Goal: Task Accomplishment & Management: Manage account settings

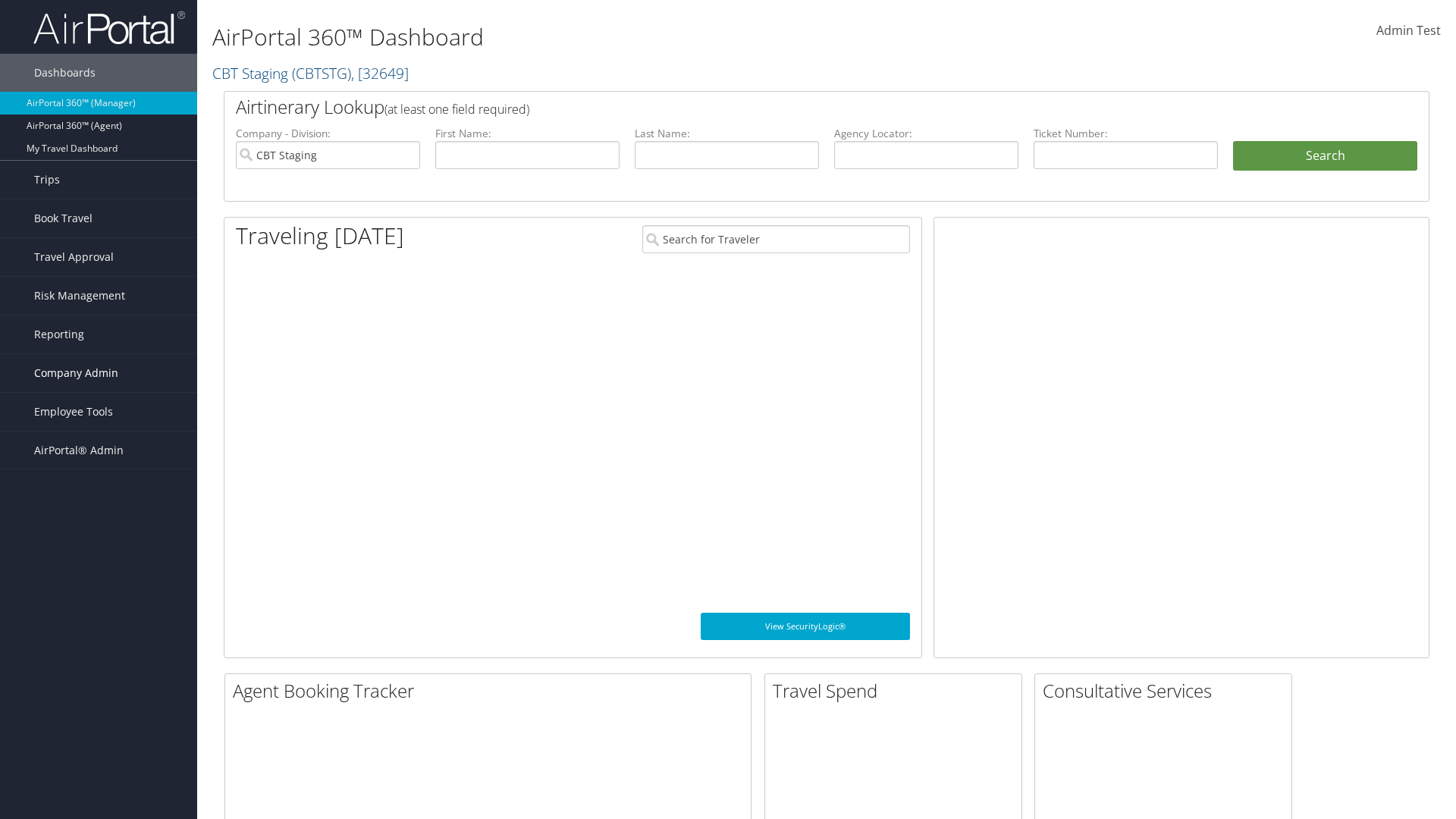
click at [99, 373] on span "Company Admin" at bounding box center [76, 373] width 84 height 38
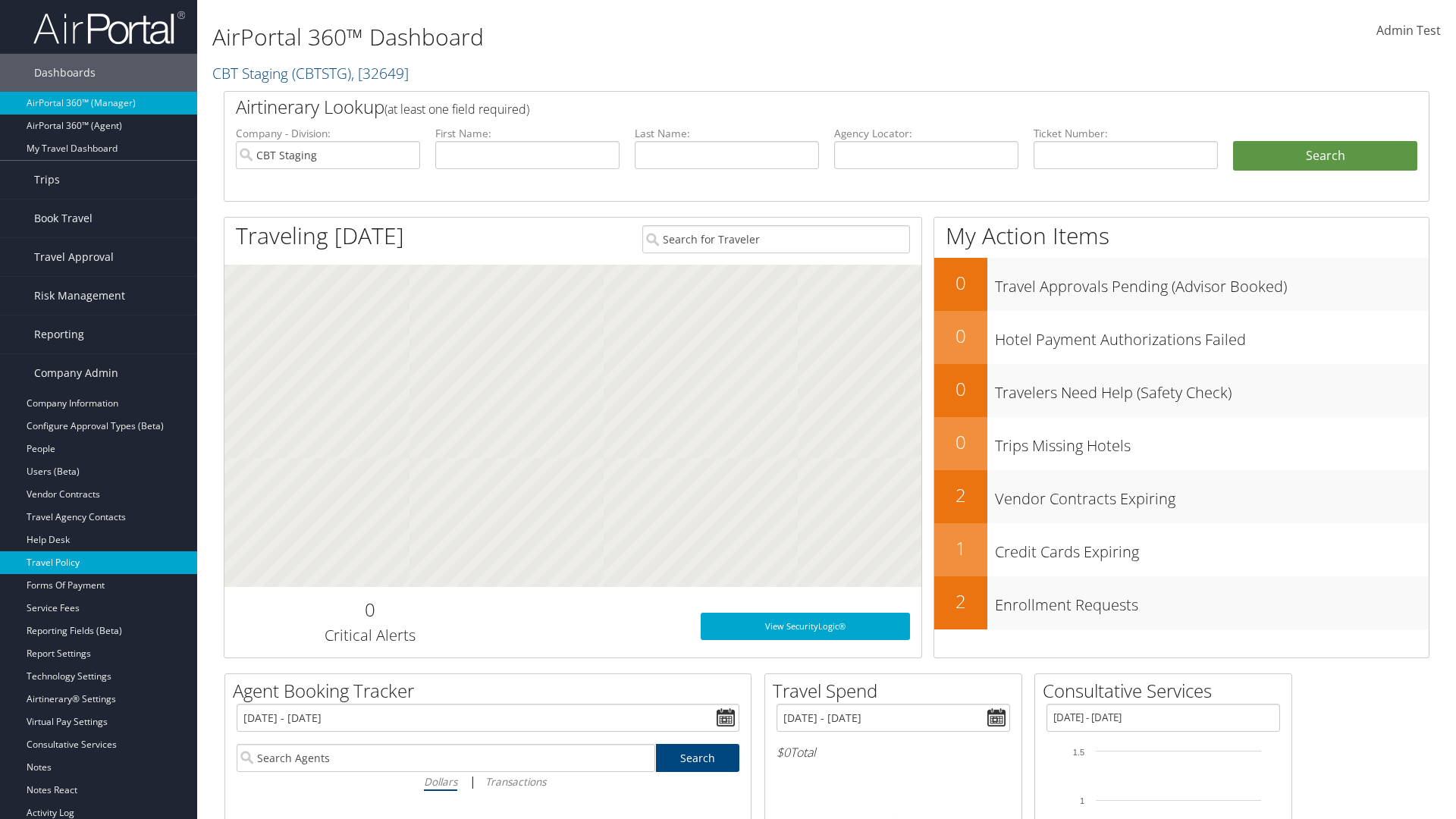
click at [99, 563] on link "Travel Policy" at bounding box center [99, 563] width 197 height 23
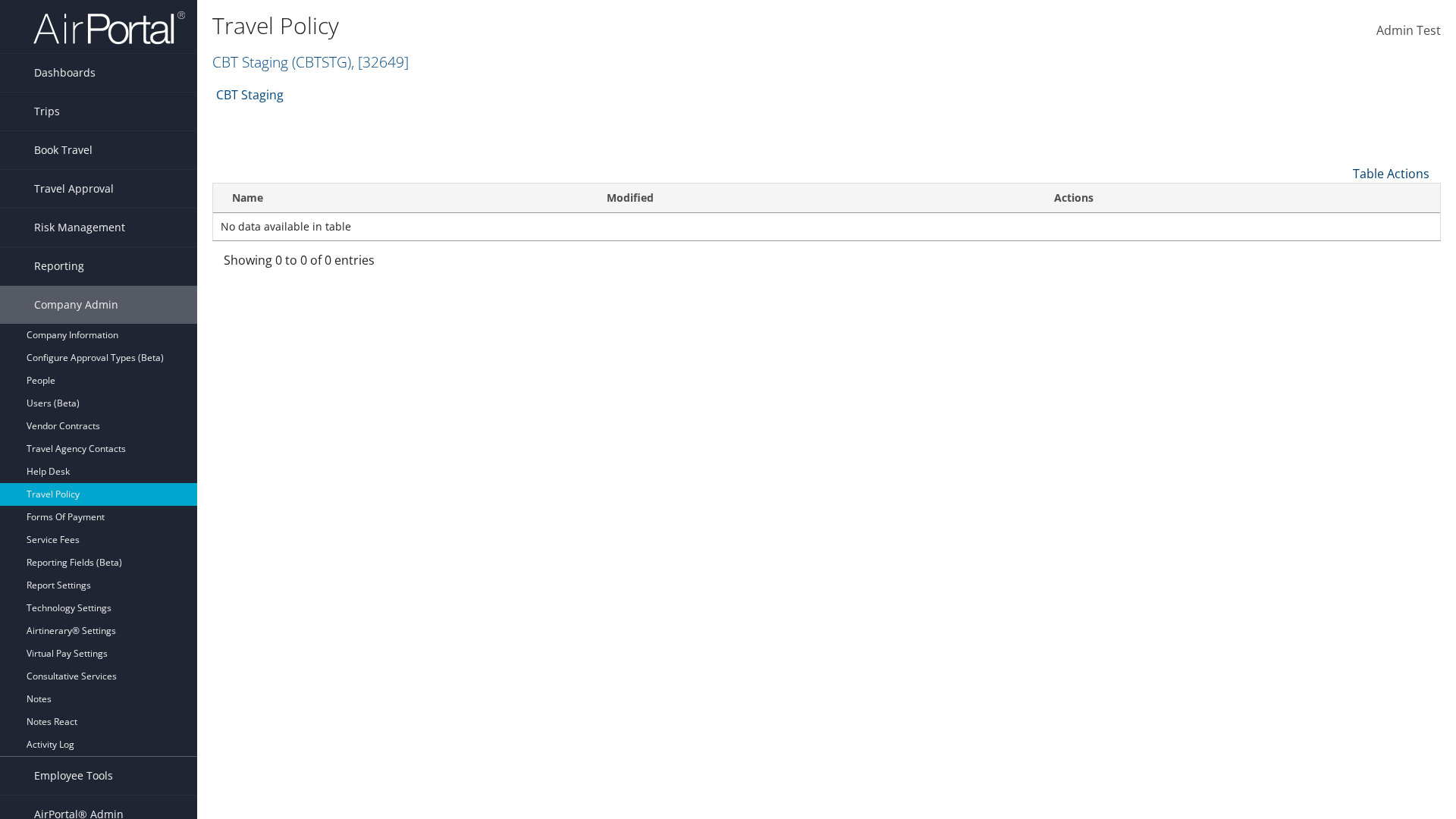
click at [1391, 173] on link "Table Actions" at bounding box center [1391, 173] width 76 height 16
click at [1340, 196] on link "Add New Policy" at bounding box center [1340, 197] width 200 height 26
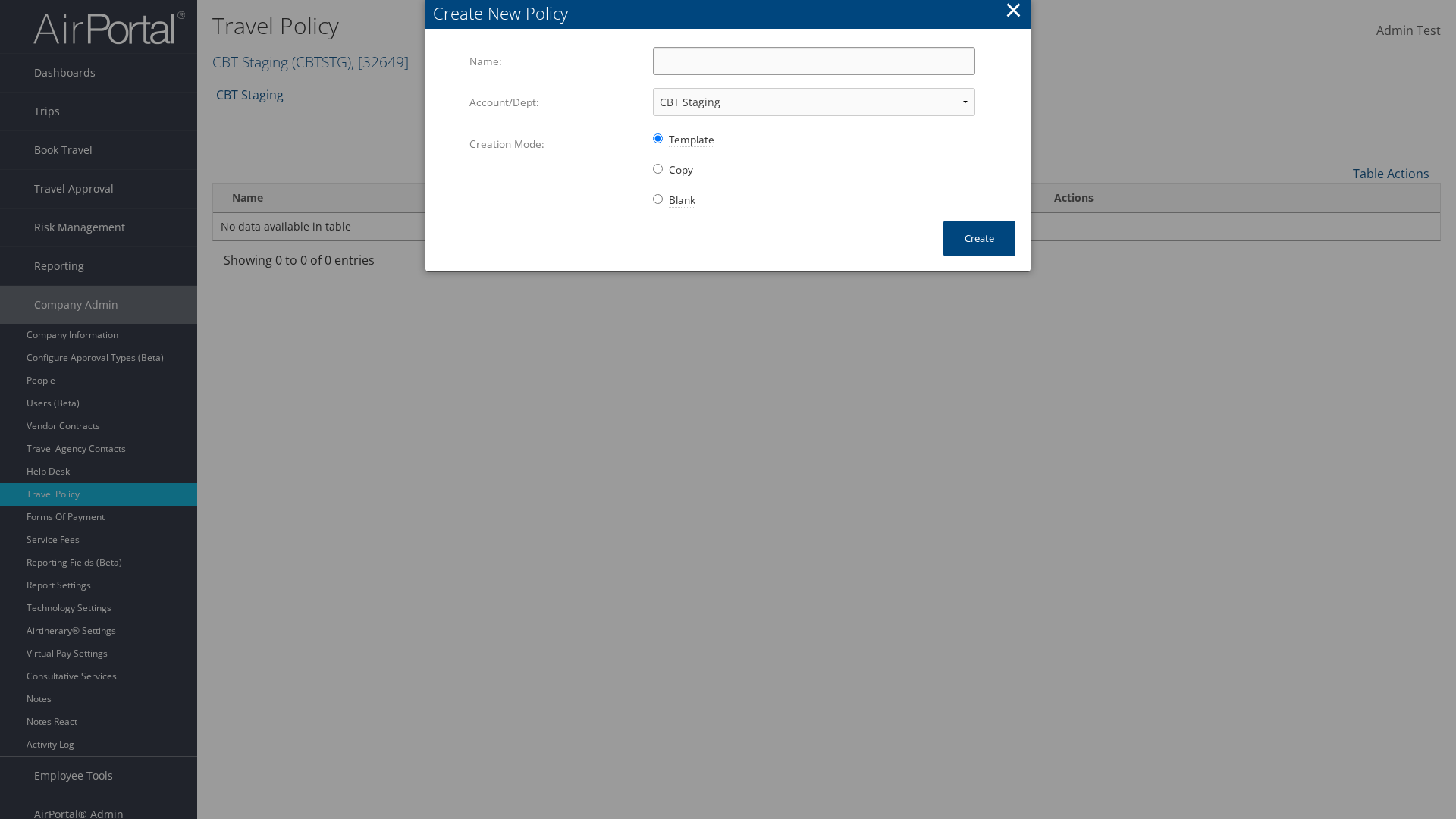
click at [814, 61] on input "Name:" at bounding box center [814, 61] width 322 height 28
type input "Auto Policy for 1139"
click at [980, 238] on button "Create" at bounding box center [980, 239] width 72 height 36
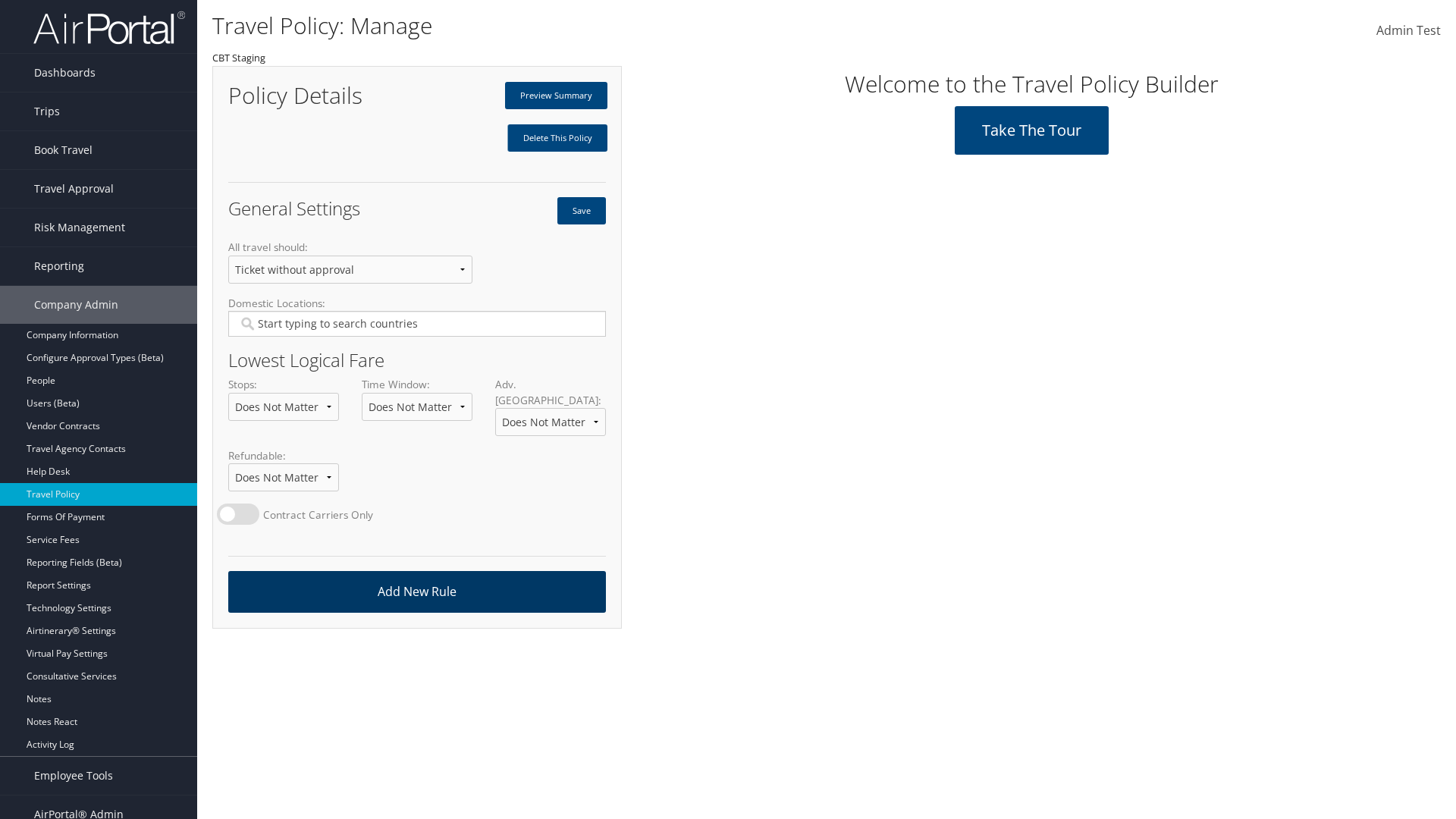
click at [416, 577] on link "Add New Rule" at bounding box center [416, 592] width 378 height 42
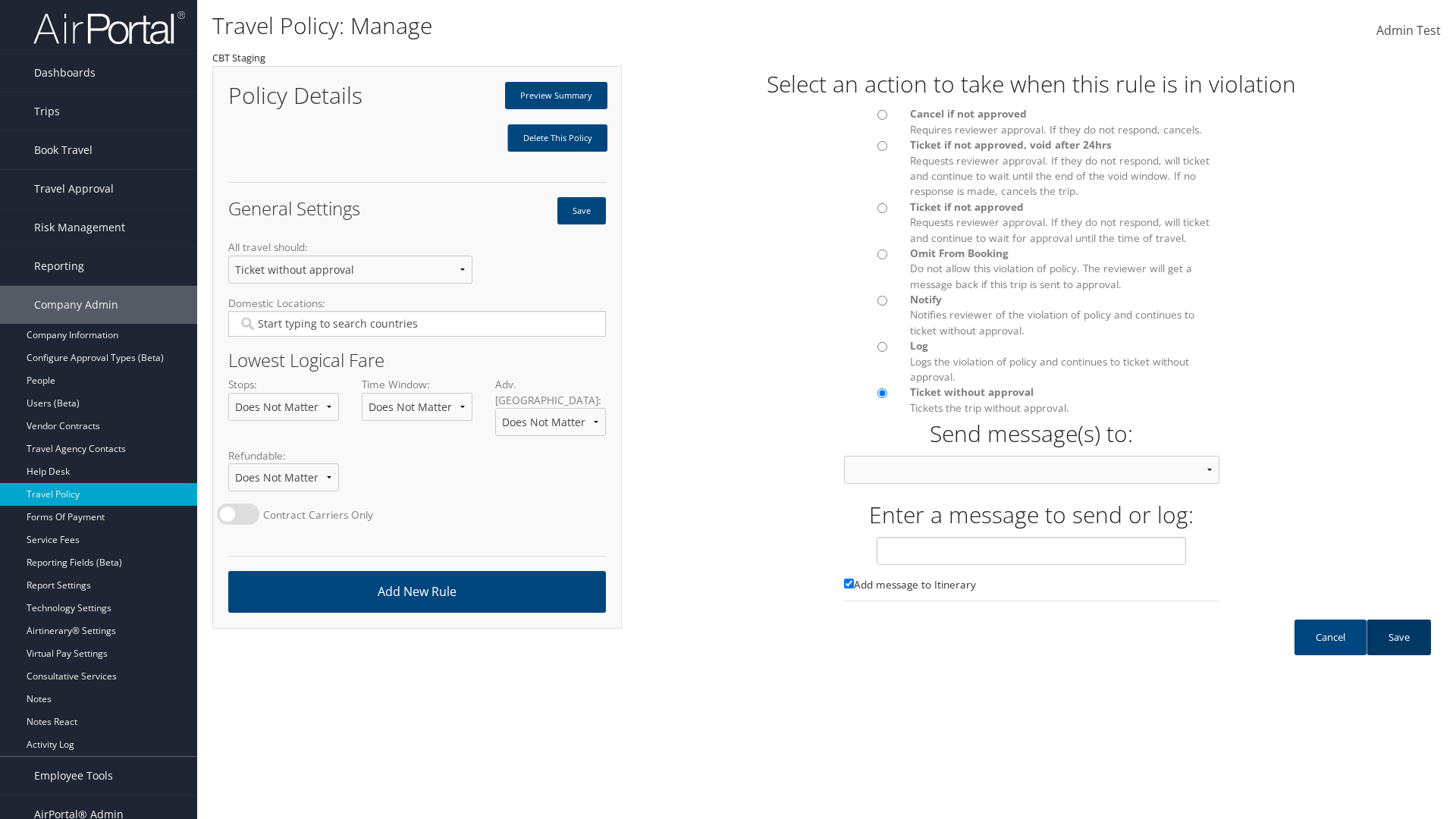
click at [1399, 652] on link "Save" at bounding box center [1399, 637] width 64 height 36
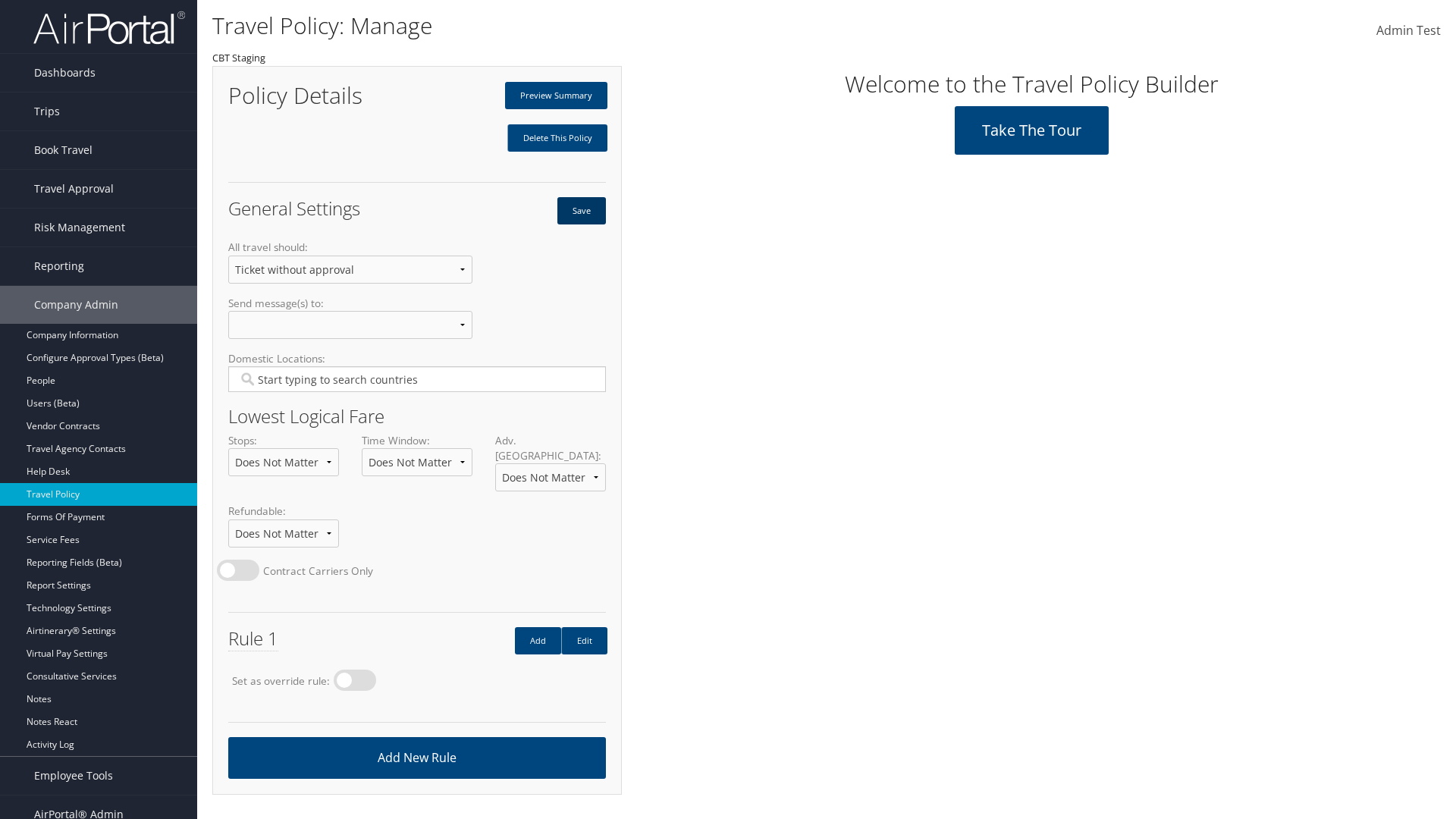
click at [581, 211] on button "Save" at bounding box center [582, 211] width 49 height 27
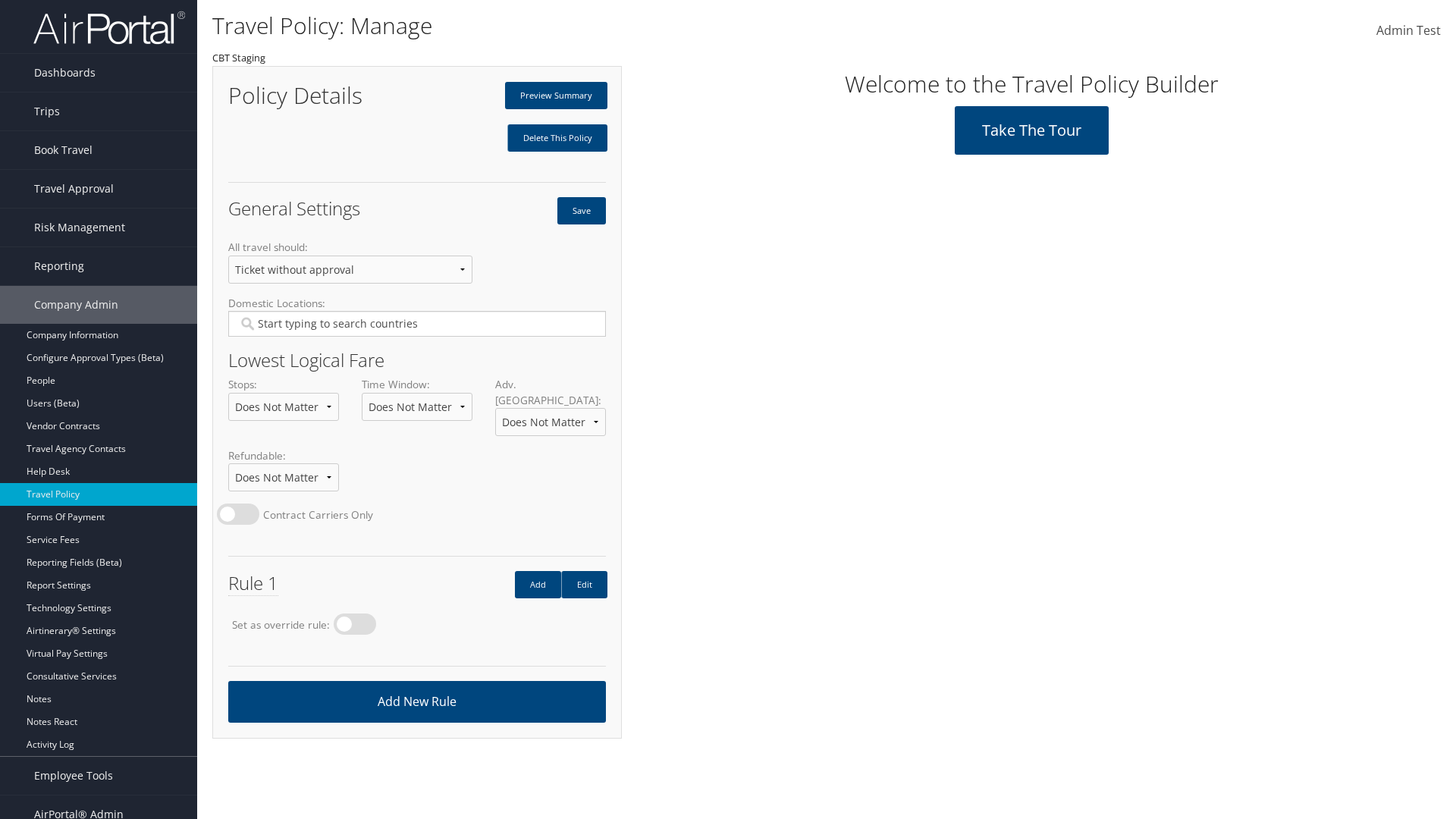
click at [360, 613] on label at bounding box center [355, 624] width 43 height 21
radio input "true"
click at [581, 211] on button "Save" at bounding box center [582, 211] width 49 height 27
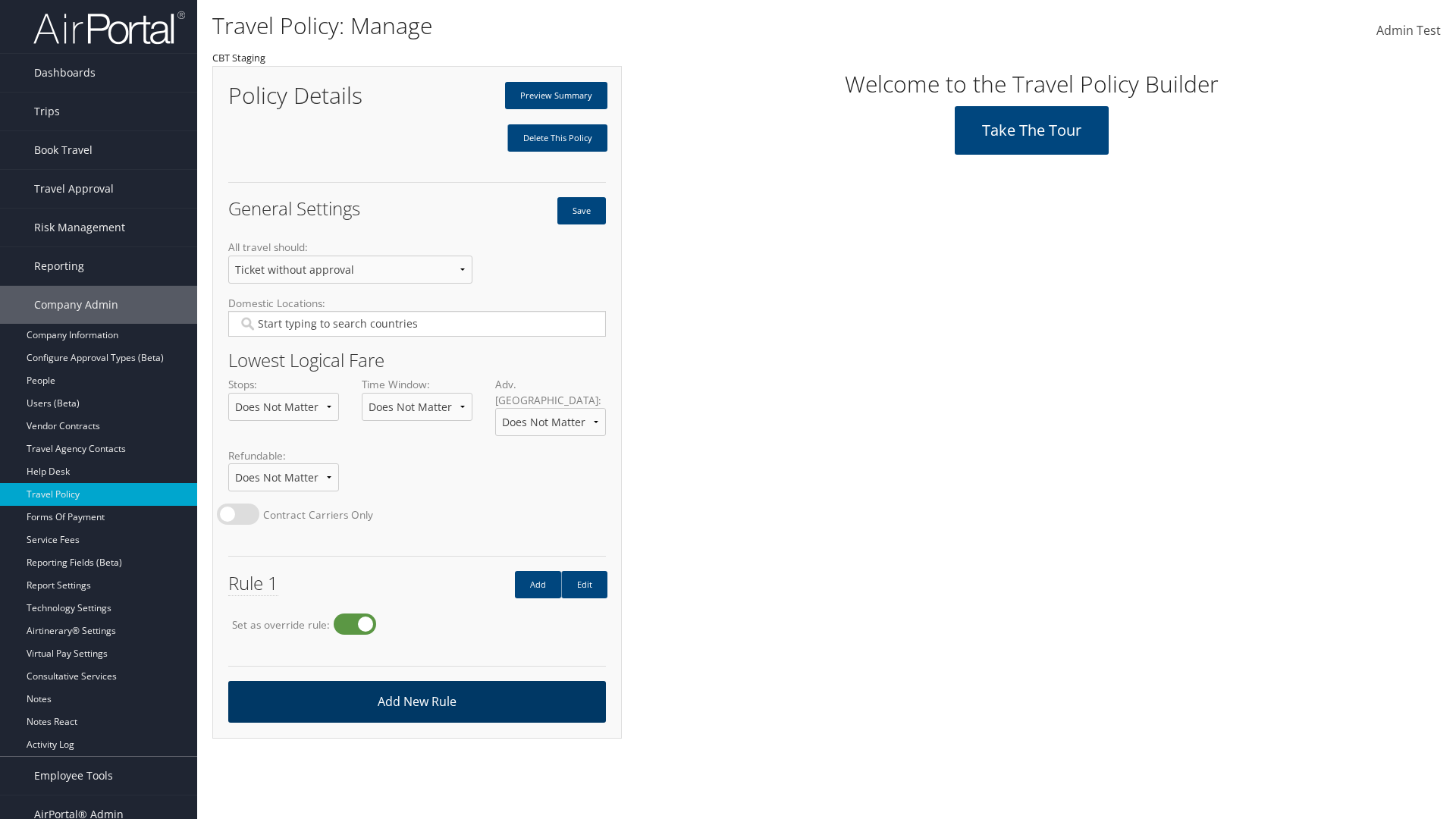
click at [416, 686] on link "Add New Rule" at bounding box center [416, 702] width 378 height 42
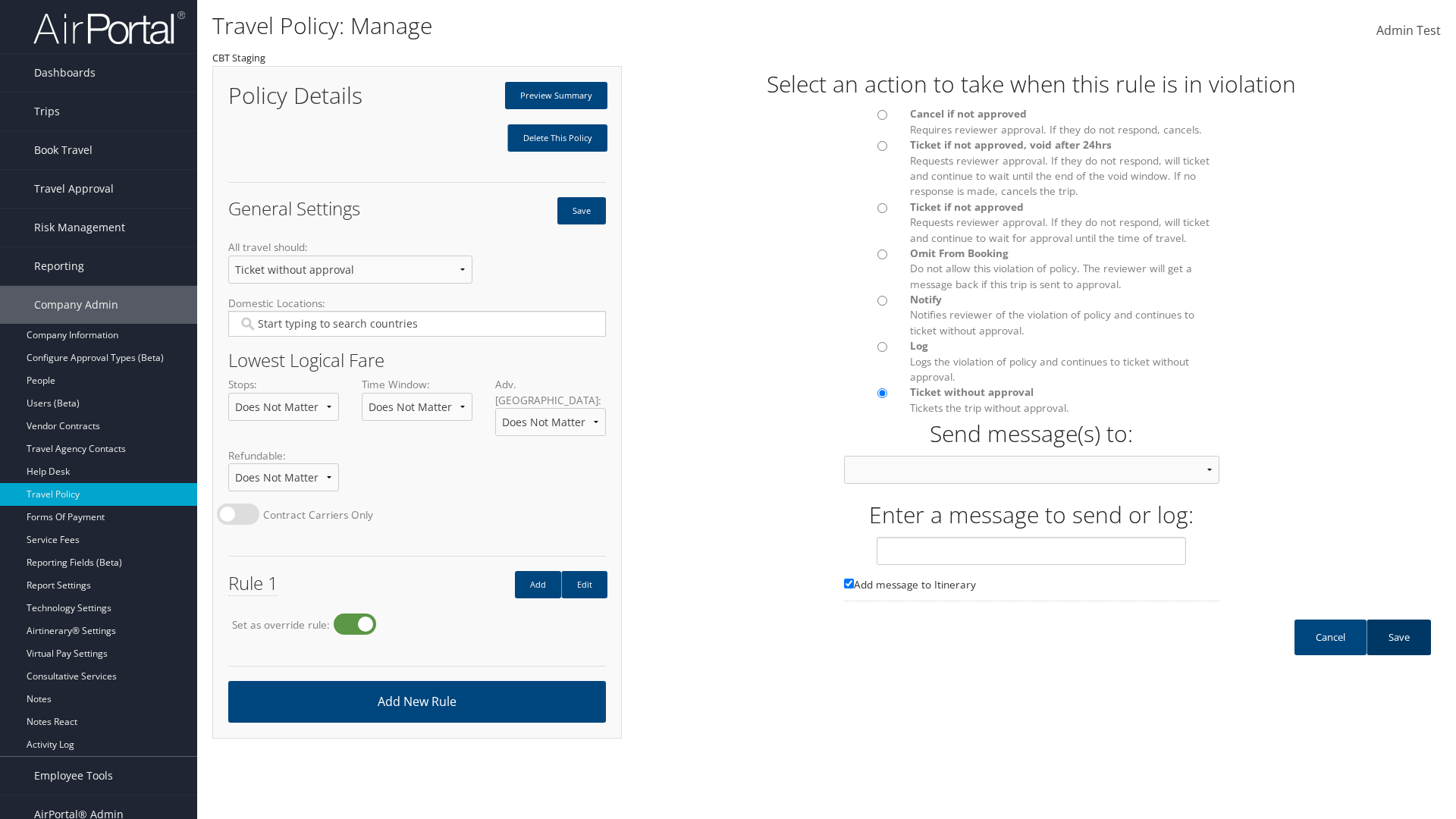
click at [1399, 652] on link "Save" at bounding box center [1399, 637] width 64 height 36
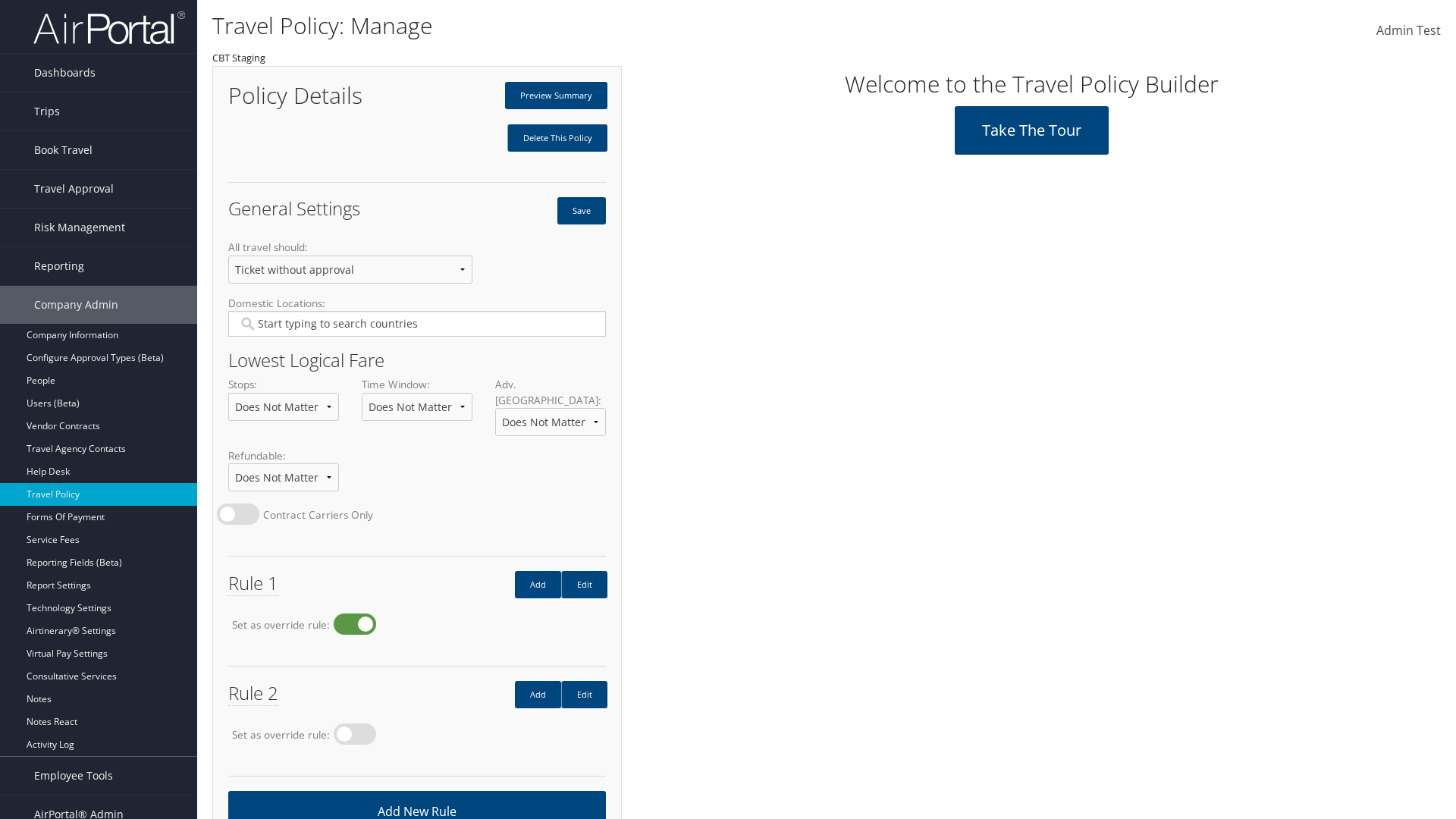
click at [360, 613] on label at bounding box center [355, 624] width 43 height 21
radio input "false"
click at [581, 211] on button "Save" at bounding box center [582, 211] width 49 height 27
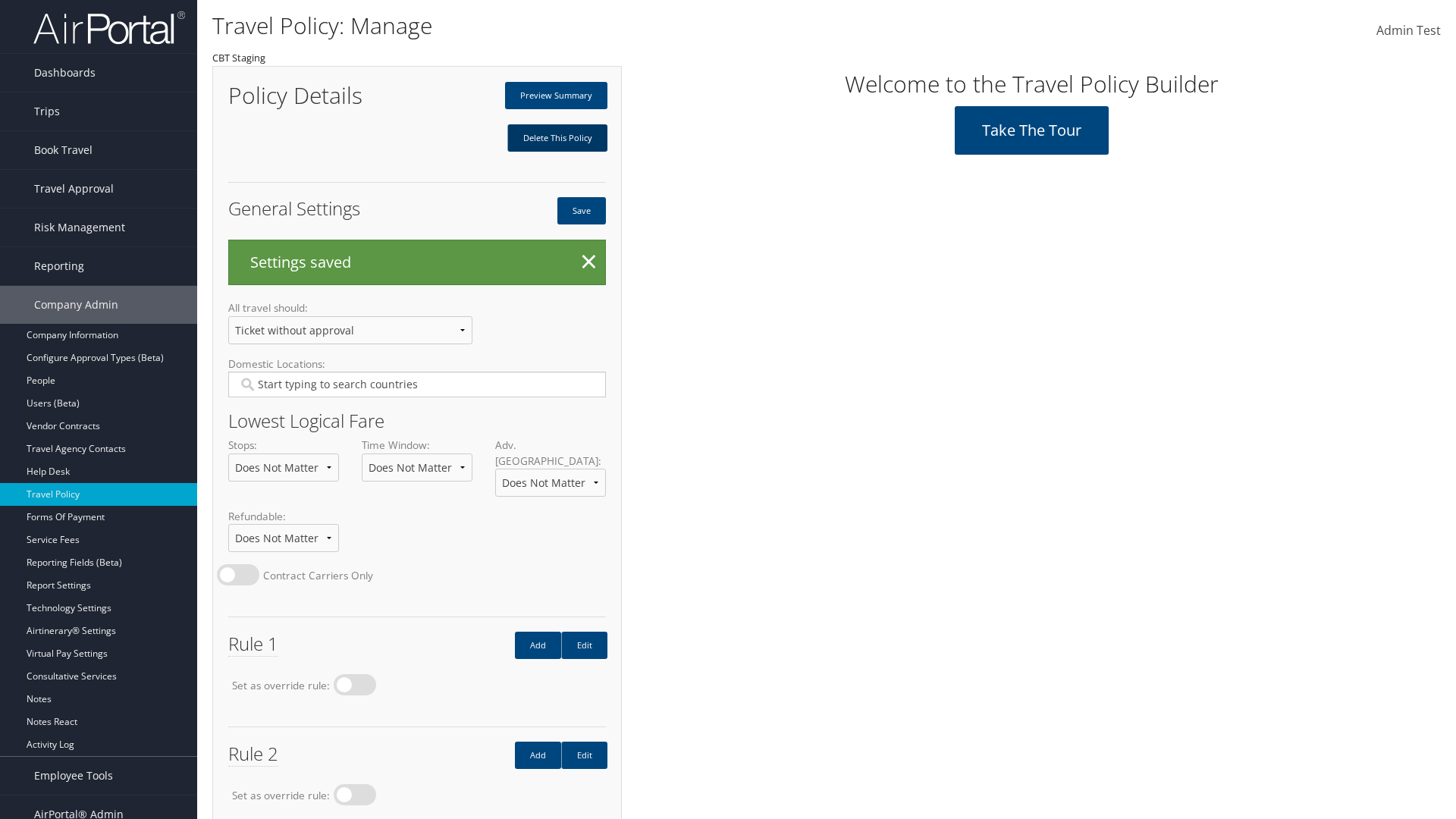
click at [557, 138] on link "Delete This Policy" at bounding box center [557, 138] width 100 height 27
click at [0, 0] on input "Type YES to continue:" at bounding box center [0, 0] width 0 height 0
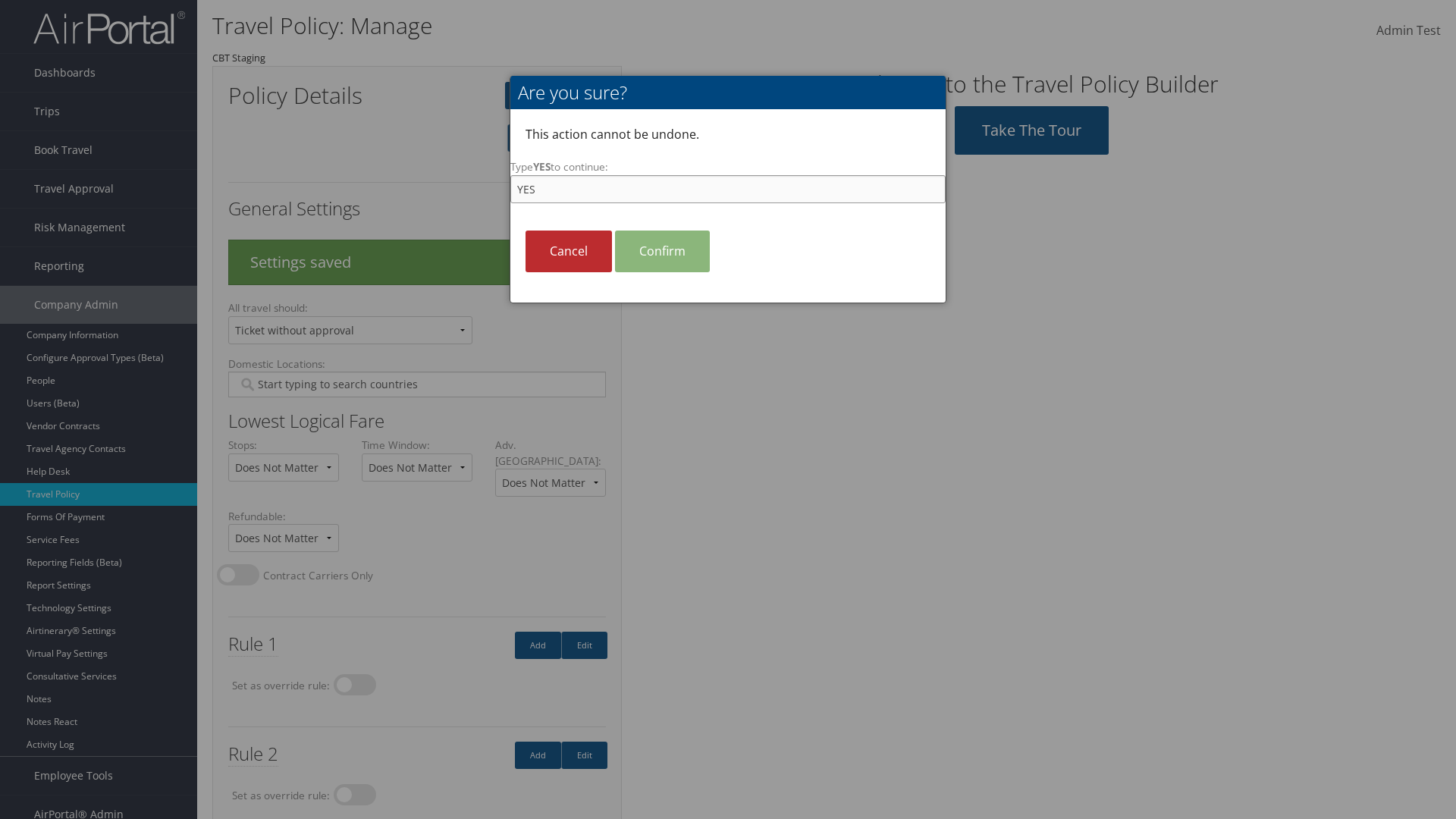
type input "YES"
click at [662, 251] on link "Confirm" at bounding box center [662, 251] width 95 height 42
